Goal: Navigation & Orientation: Find specific page/section

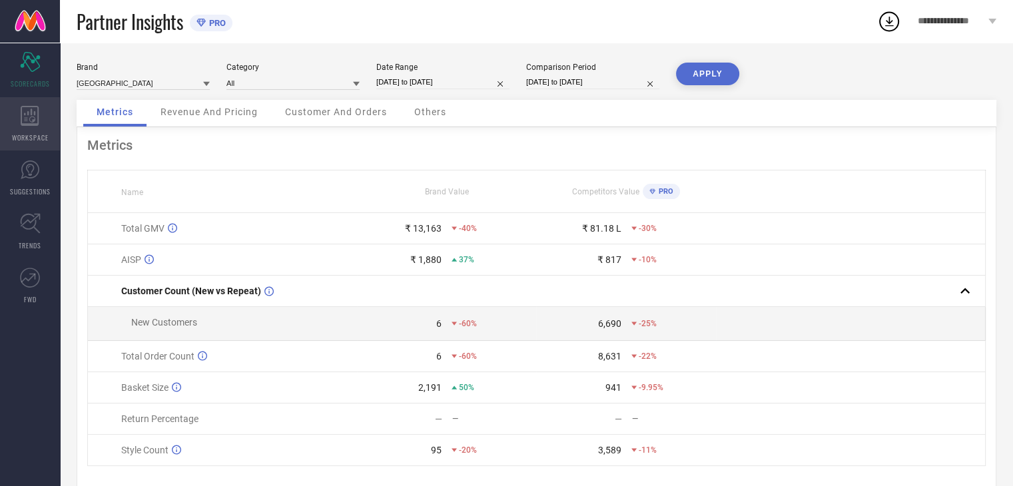
click at [21, 121] on icon at bounding box center [30, 116] width 18 height 20
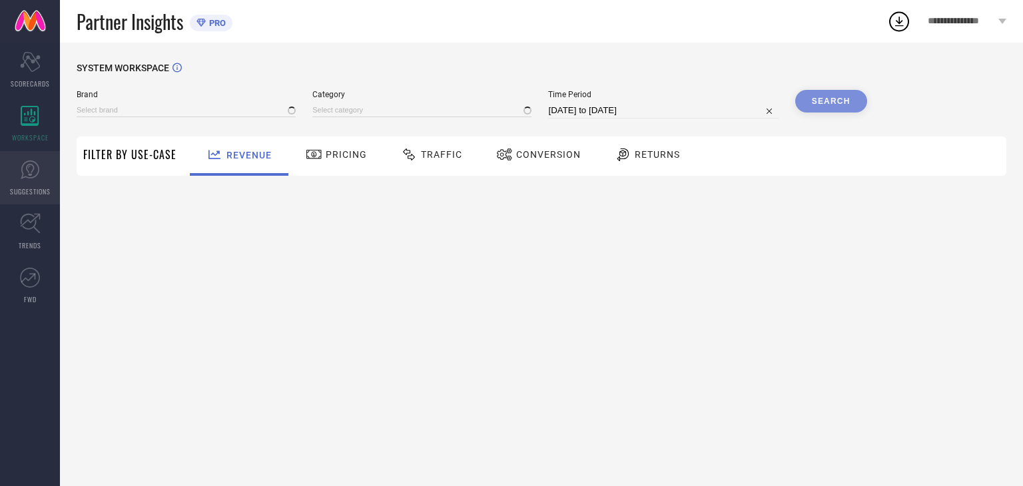
type input "[GEOGRAPHIC_DATA]"
type input "All"
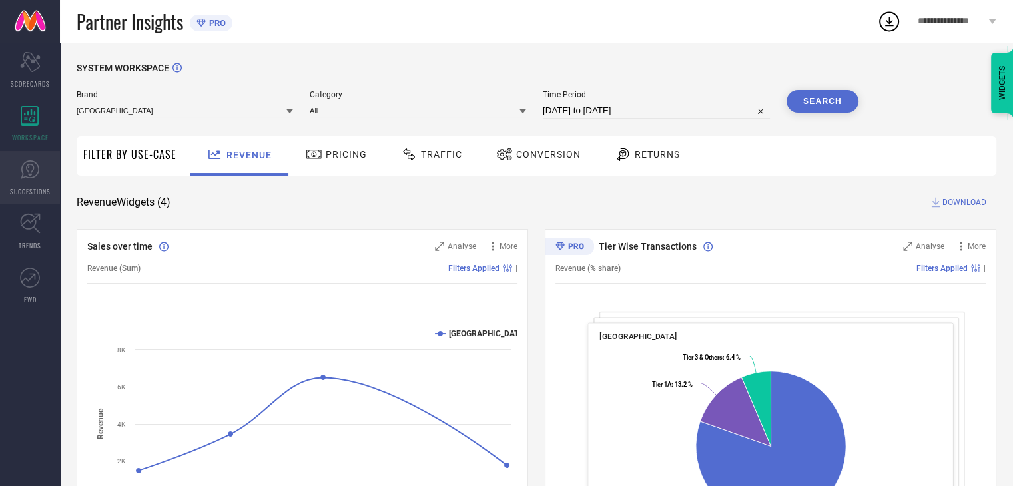
click at [44, 187] on span "SUGGESTIONS" at bounding box center [30, 192] width 41 height 10
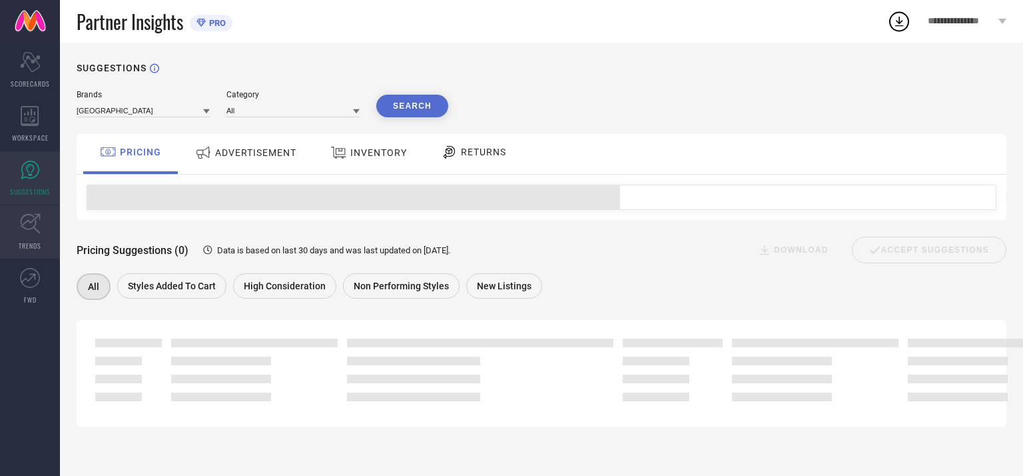
click at [37, 232] on icon at bounding box center [30, 223] width 21 height 21
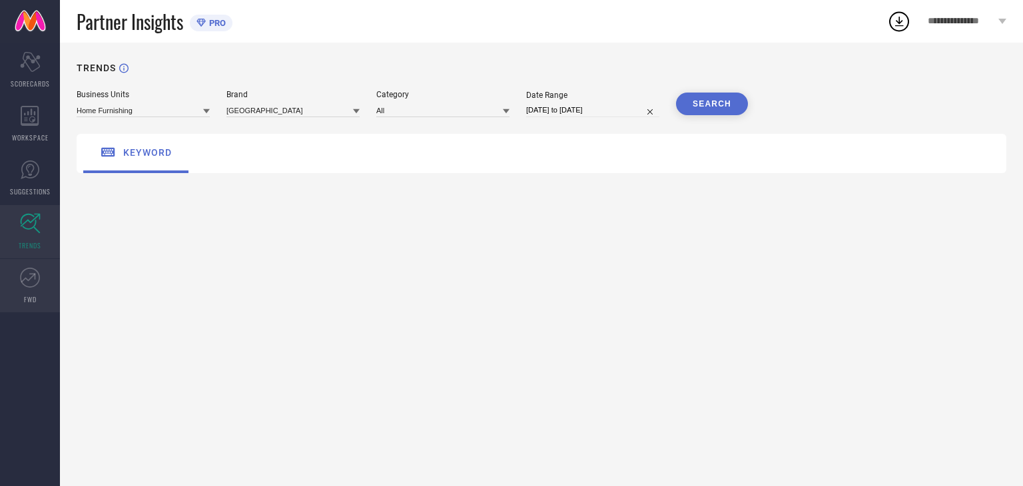
click at [25, 264] on link "FWD" at bounding box center [30, 285] width 60 height 53
